Goal: Information Seeking & Learning: Learn about a topic

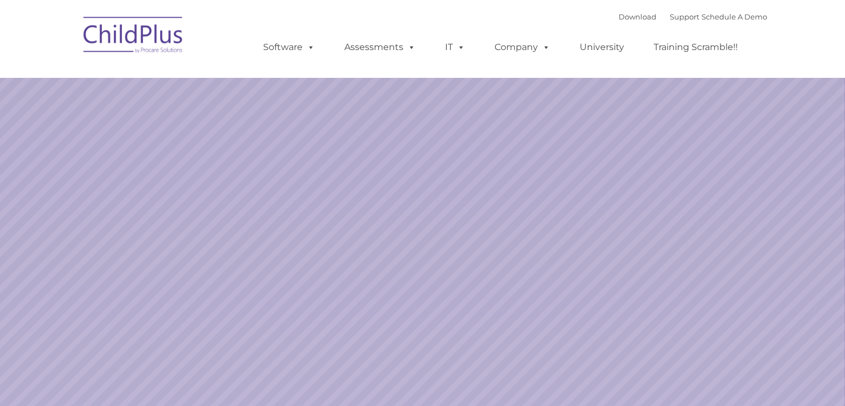
select select "MEDIUM"
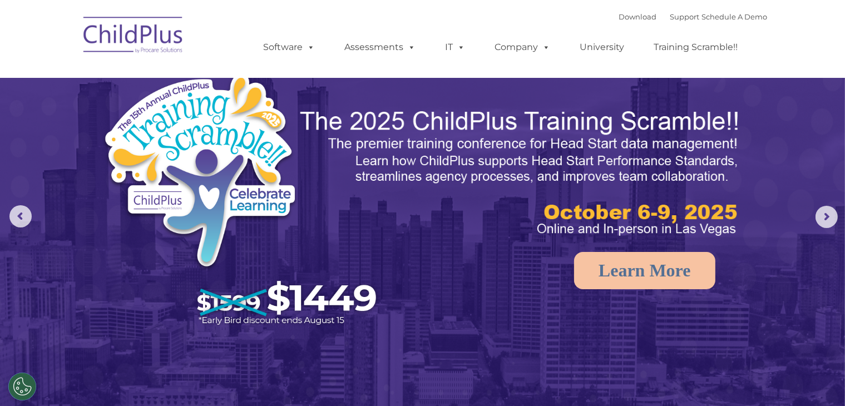
click at [164, 43] on img at bounding box center [133, 37] width 111 height 56
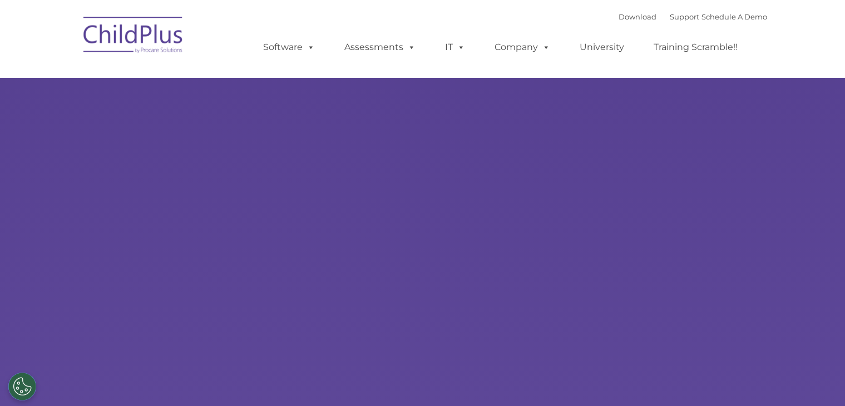
select select "MEDIUM"
